Goal: Information Seeking & Learning: Learn about a topic

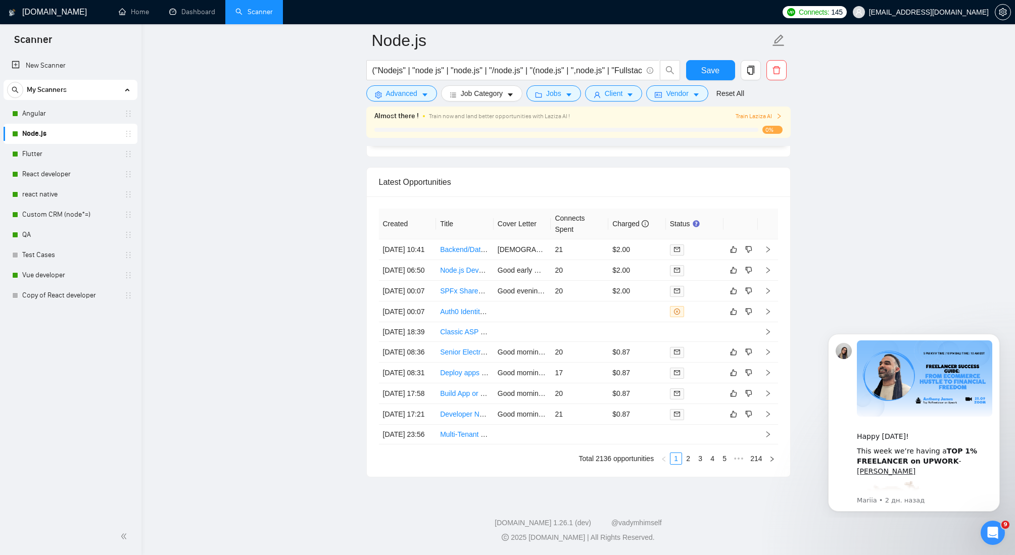
scroll to position [2701, 0]
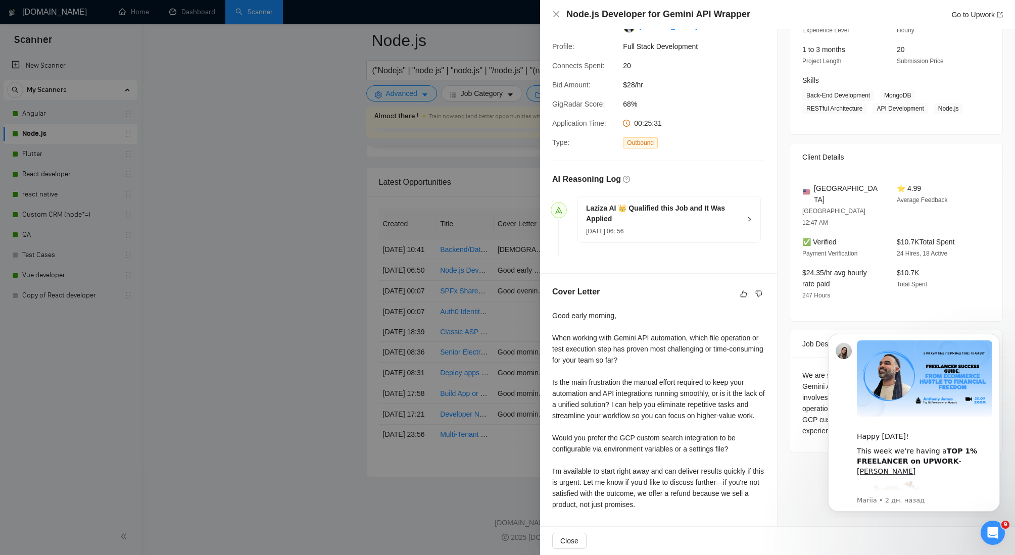
scroll to position [131, 0]
click at [554, 13] on icon "close" at bounding box center [556, 14] width 8 height 8
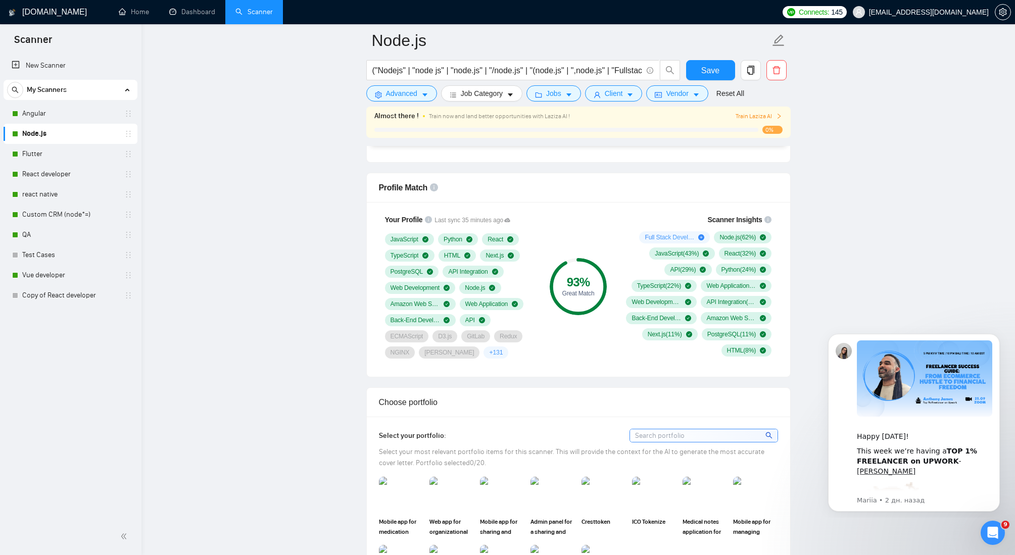
scroll to position [652, 0]
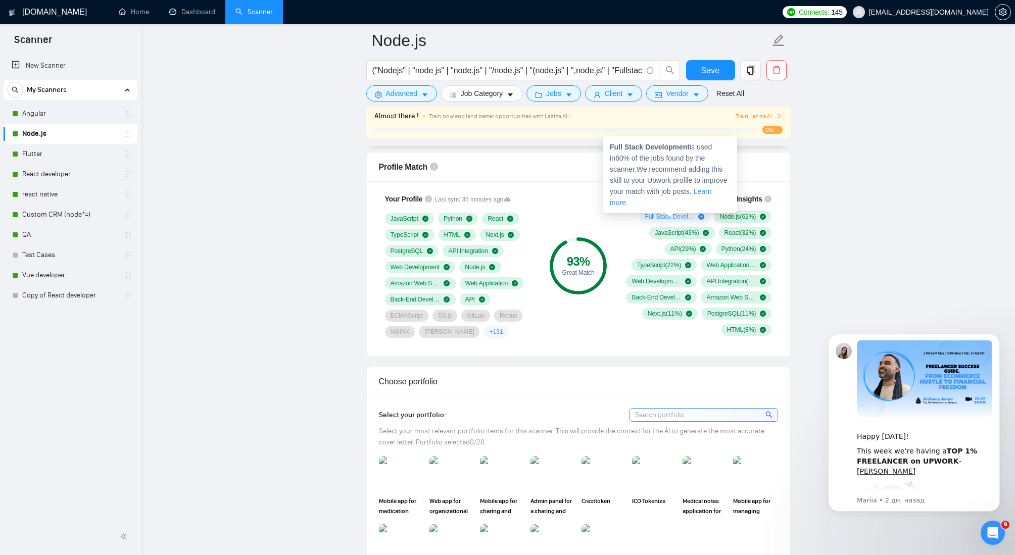
click at [698, 215] on icon "plus-circle" at bounding box center [701, 217] width 6 height 6
click at [698, 217] on icon "plus-circle" at bounding box center [701, 217] width 6 height 6
